Goal: Register for event/course

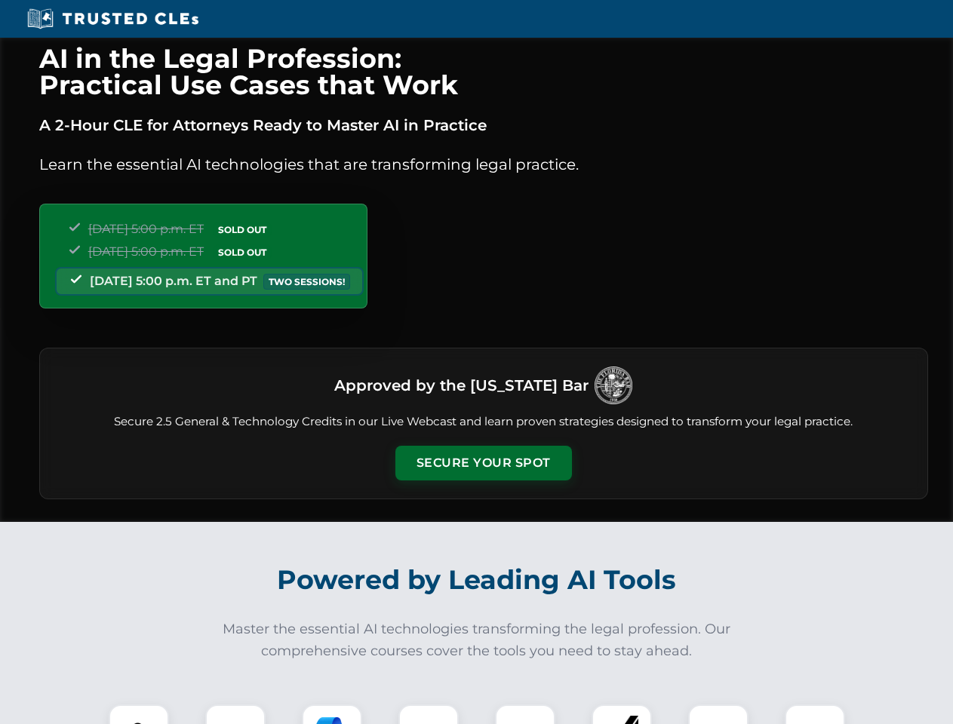
click at [483, 463] on button "Secure Your Spot" at bounding box center [483, 463] width 177 height 35
click at [139, 714] on img at bounding box center [139, 735] width 44 height 44
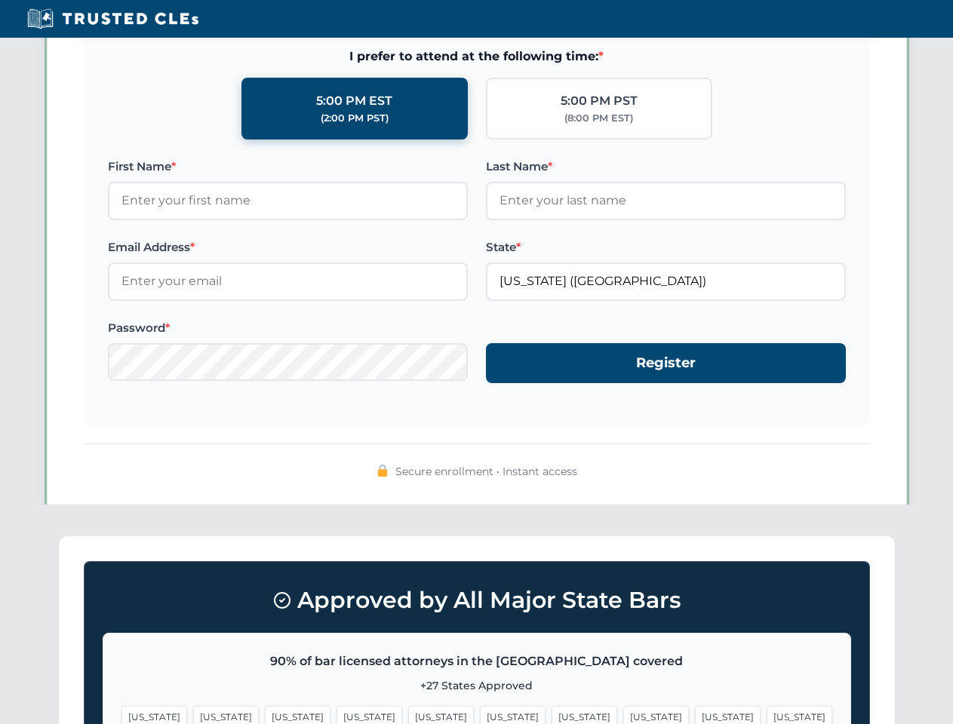
click at [551, 714] on span "[US_STATE]" at bounding box center [584, 717] width 66 height 22
click at [695, 714] on span "[US_STATE]" at bounding box center [728, 717] width 66 height 22
